Goal: Find specific page/section: Find specific page/section

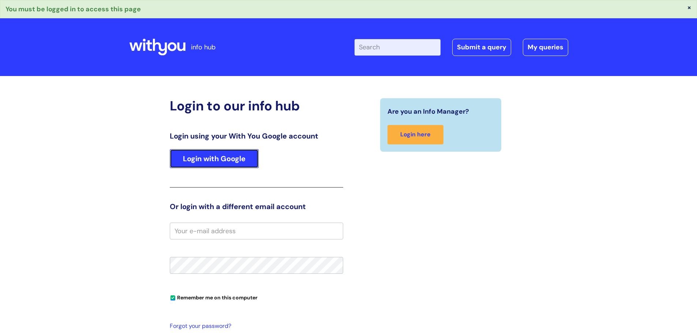
click at [214, 157] on link "Login with Google" at bounding box center [214, 158] width 89 height 19
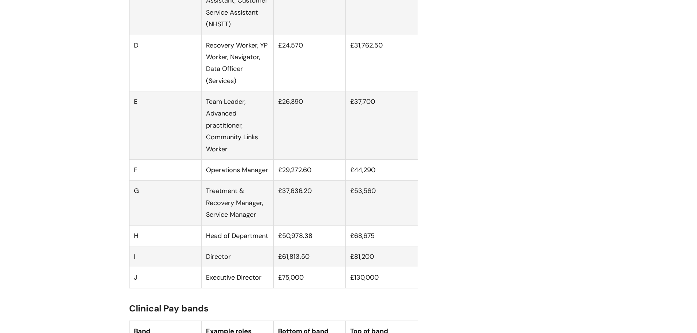
scroll to position [586, 0]
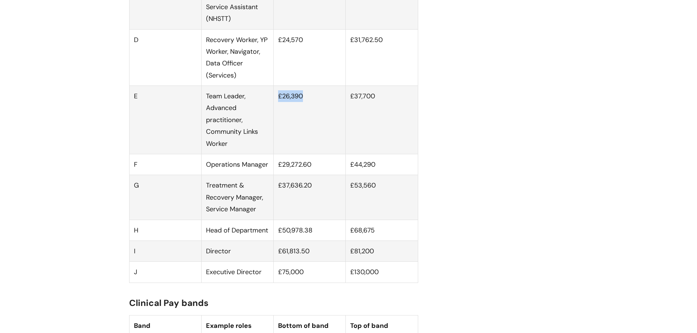
drag, startPoint x: 279, startPoint y: 104, endPoint x: 306, endPoint y: 107, distance: 27.9
click at [306, 107] on td "£26,390" at bounding box center [310, 120] width 72 height 68
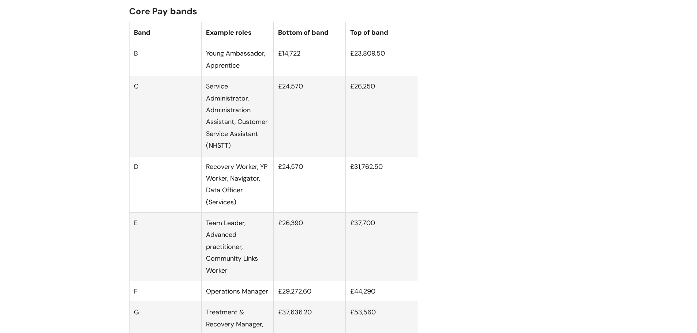
scroll to position [439, 0]
